Goal: Find specific fact: Find specific fact

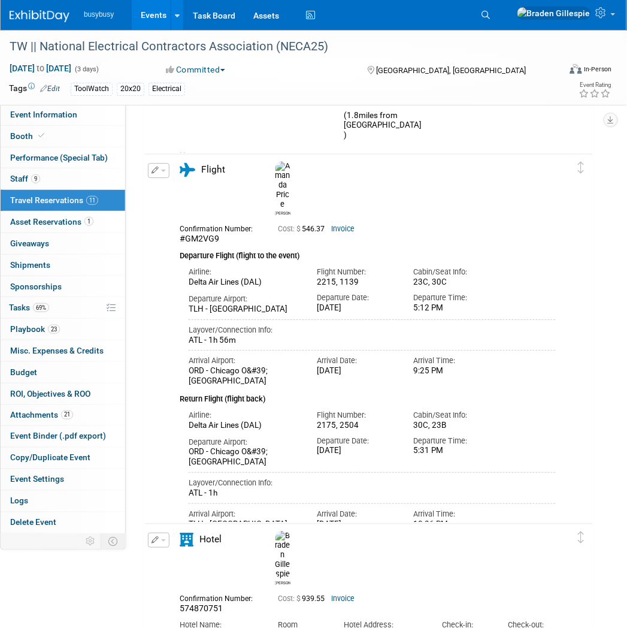
click at [50, 16] on img at bounding box center [40, 16] width 60 height 12
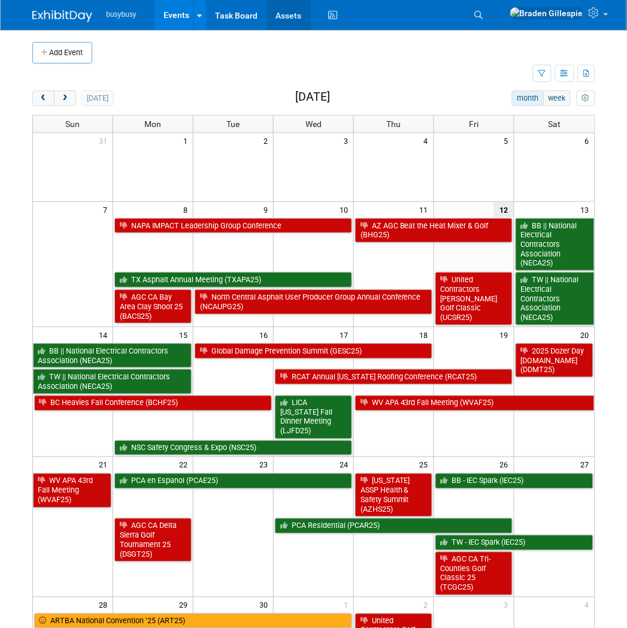
click at [282, 18] on link "Assets" at bounding box center [289, 15] width 44 height 30
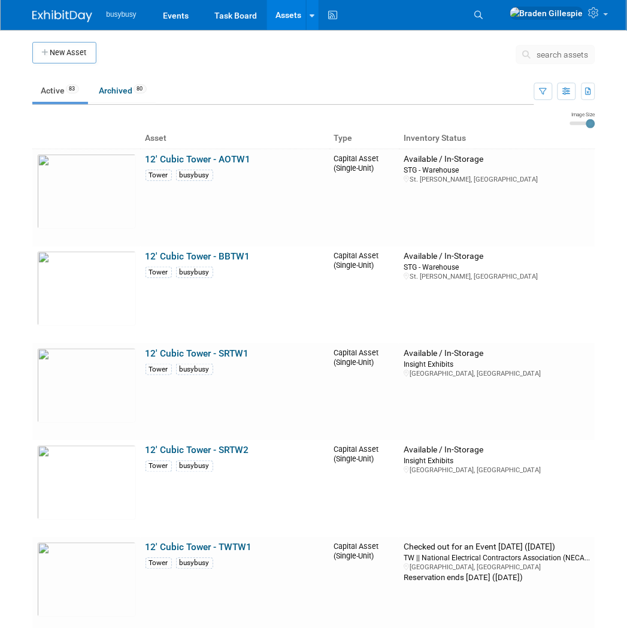
click at [62, 19] on img at bounding box center [62, 16] width 60 height 12
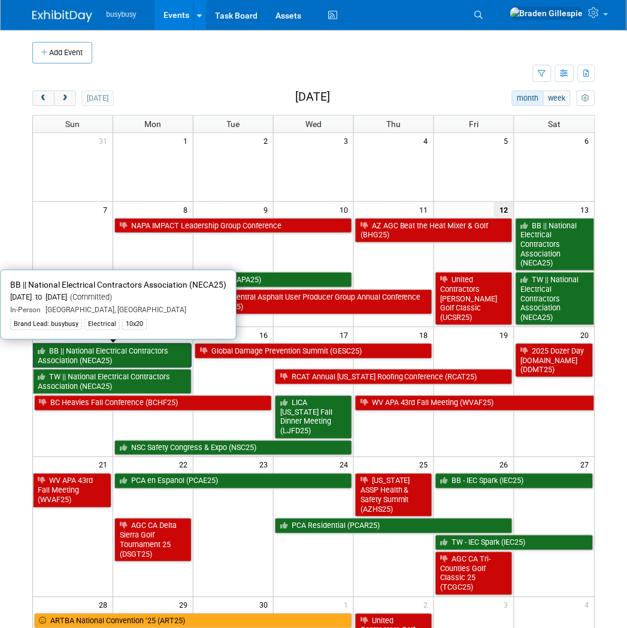
click at [134, 361] on link "BB || National Electrical Contractors Association (NECA25)" at bounding box center [112, 355] width 159 height 25
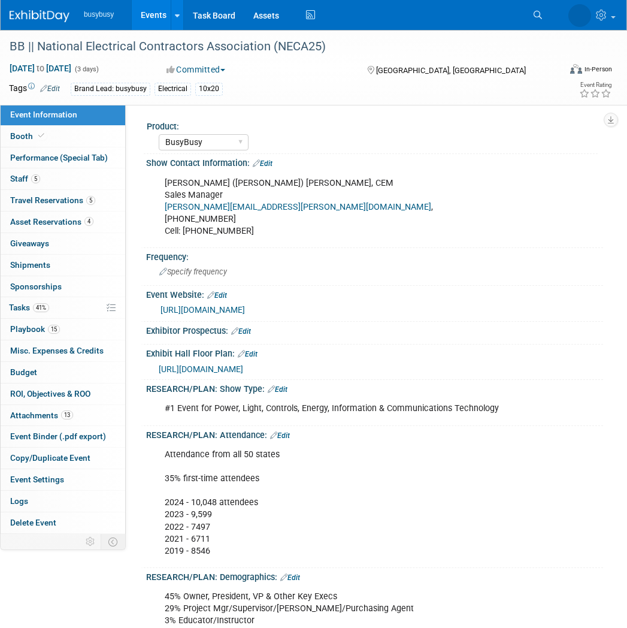
select select "BusyBusy"
click at [78, 219] on span "Asset Reservations 4" at bounding box center [51, 222] width 83 height 10
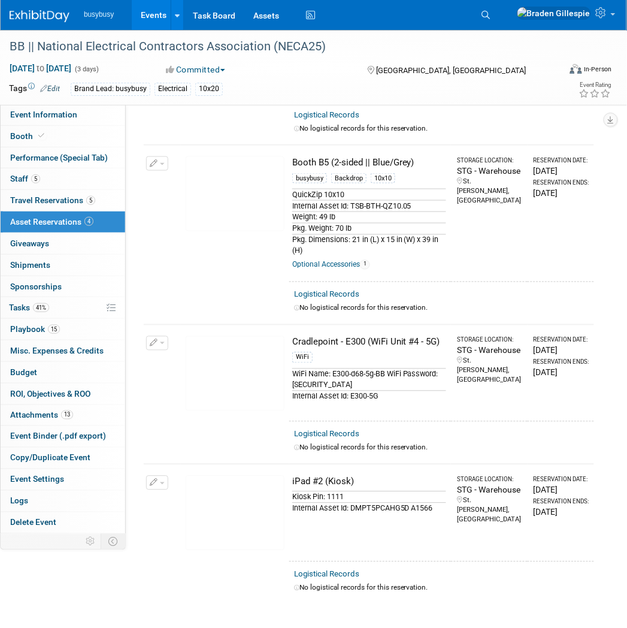
scroll to position [200, 0]
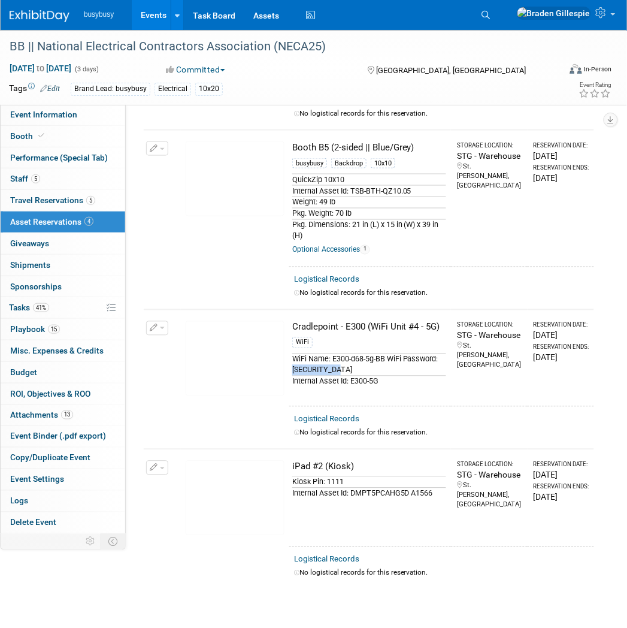
drag, startPoint x: 385, startPoint y: 382, endPoint x: 330, endPoint y: 383, distance: 54.5
click at [330, 376] on div "WiFi Name: E300-d68-5g-BB WiFi Password: [SECURITY_DATA]" at bounding box center [369, 365] width 154 height 22
copy div "#Busybusy123"
drag, startPoint x: 385, startPoint y: 368, endPoint x: 333, endPoint y: 375, distance: 53.1
click at [333, 375] on div "WiFi Name: E300-d68-5g-BB WiFi Password: [SECURITY_DATA]" at bounding box center [369, 365] width 154 height 22
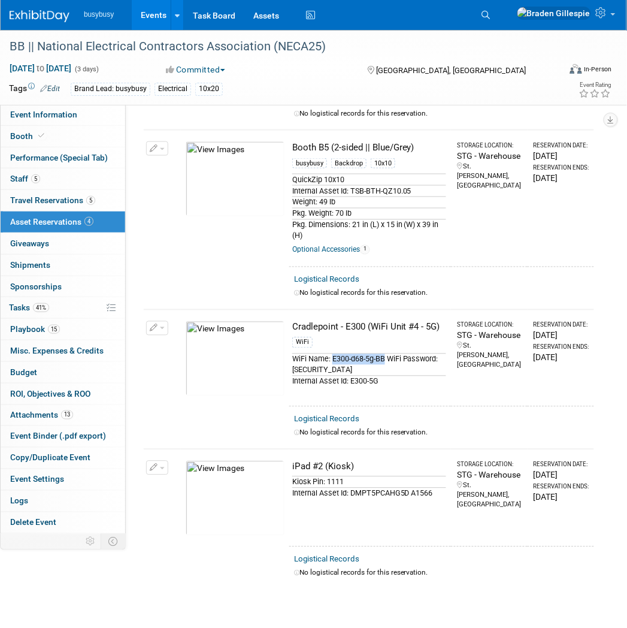
copy div "E300-d68-5g-BB"
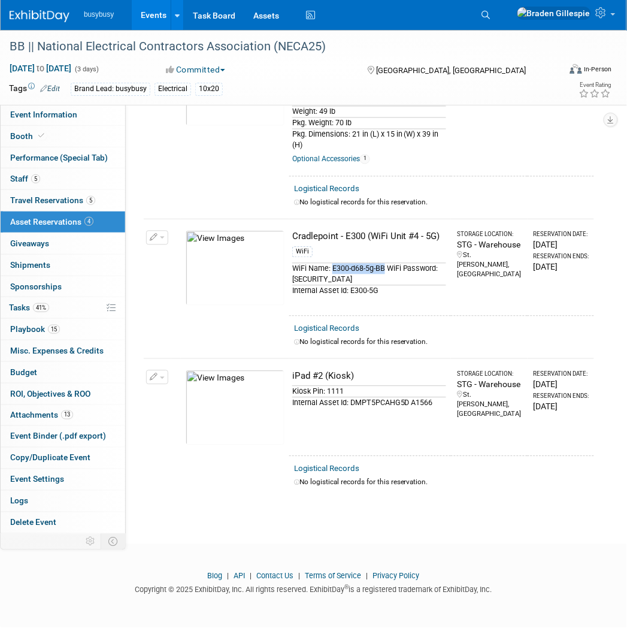
click at [491, 13] on icon at bounding box center [486, 15] width 8 height 8
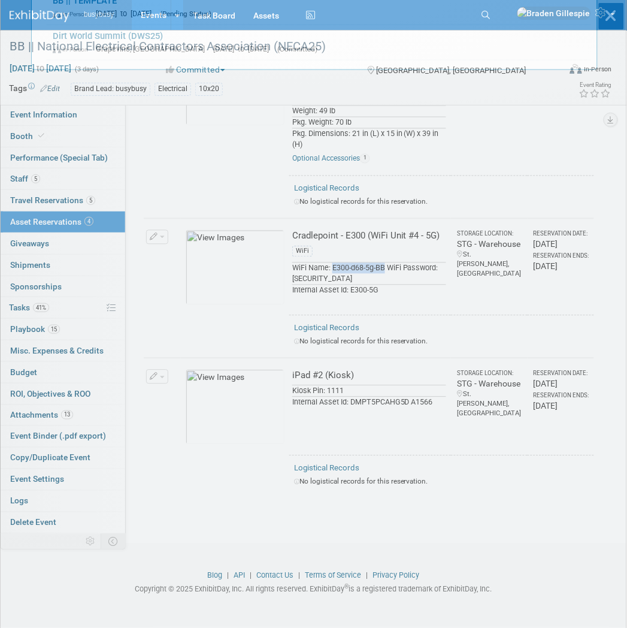
scroll to position [0, 0]
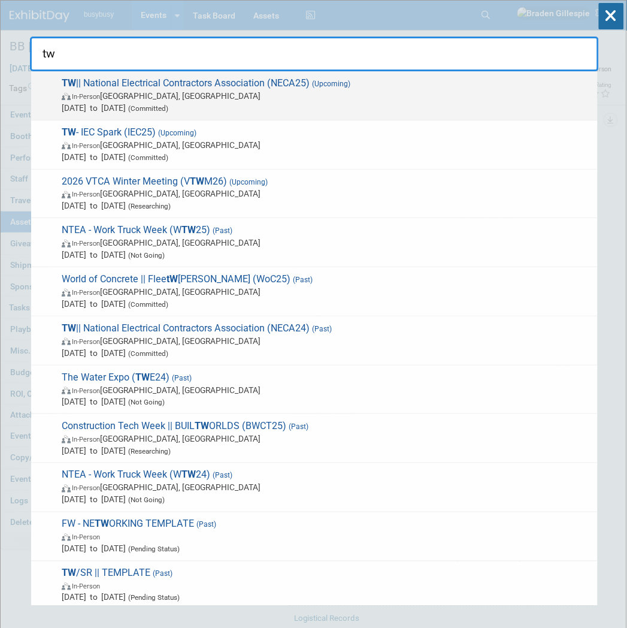
type input "tw"
click at [330, 87] on span "TW || National Electrical Contractors Association (NECA25) (Upcoming) In-Person…" at bounding box center [325, 95] width 534 height 37
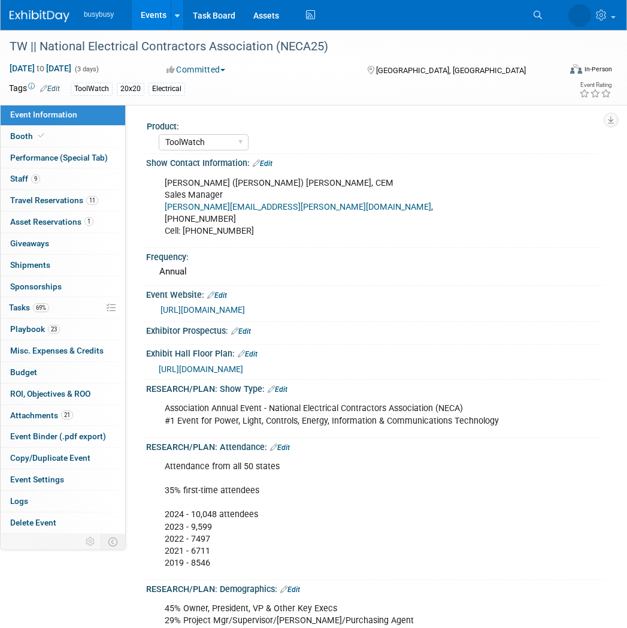
select select "ToolWatch"
click at [58, 224] on span "Asset Reservations 1" at bounding box center [51, 222] width 83 height 10
select select "ToolWatch"
